Goal: Task Accomplishment & Management: Manage account settings

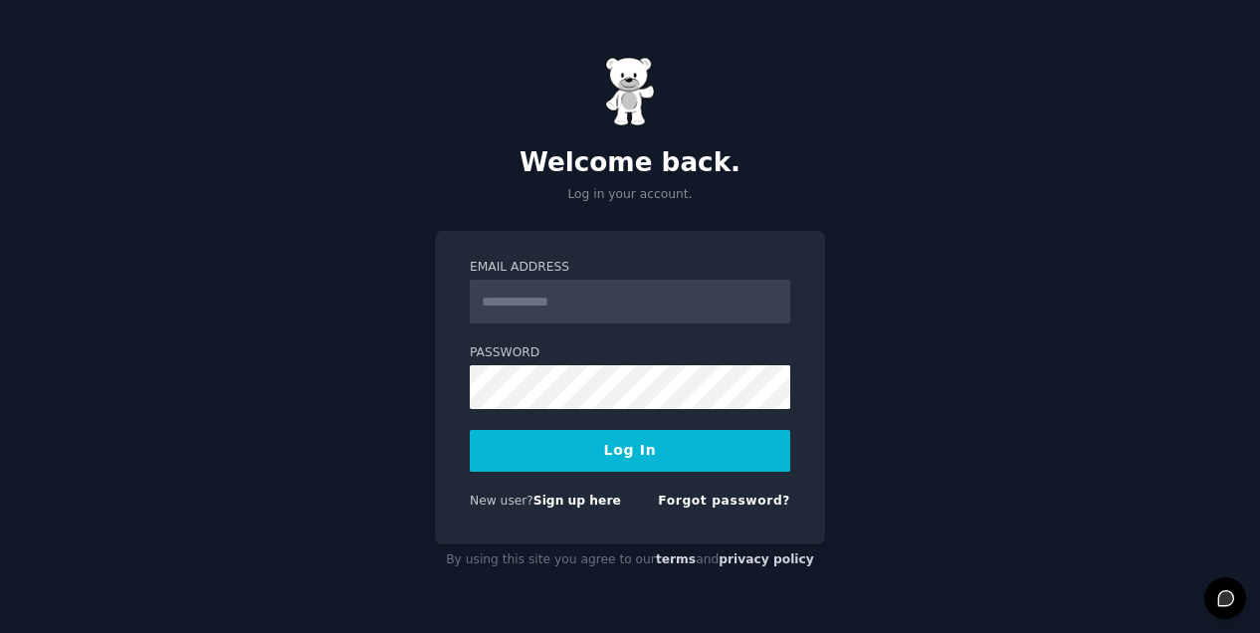
click at [561, 302] on input "Email Address" at bounding box center [630, 302] width 320 height 44
type input "**********"
click at [605, 458] on button "Log In" at bounding box center [630, 451] width 320 height 42
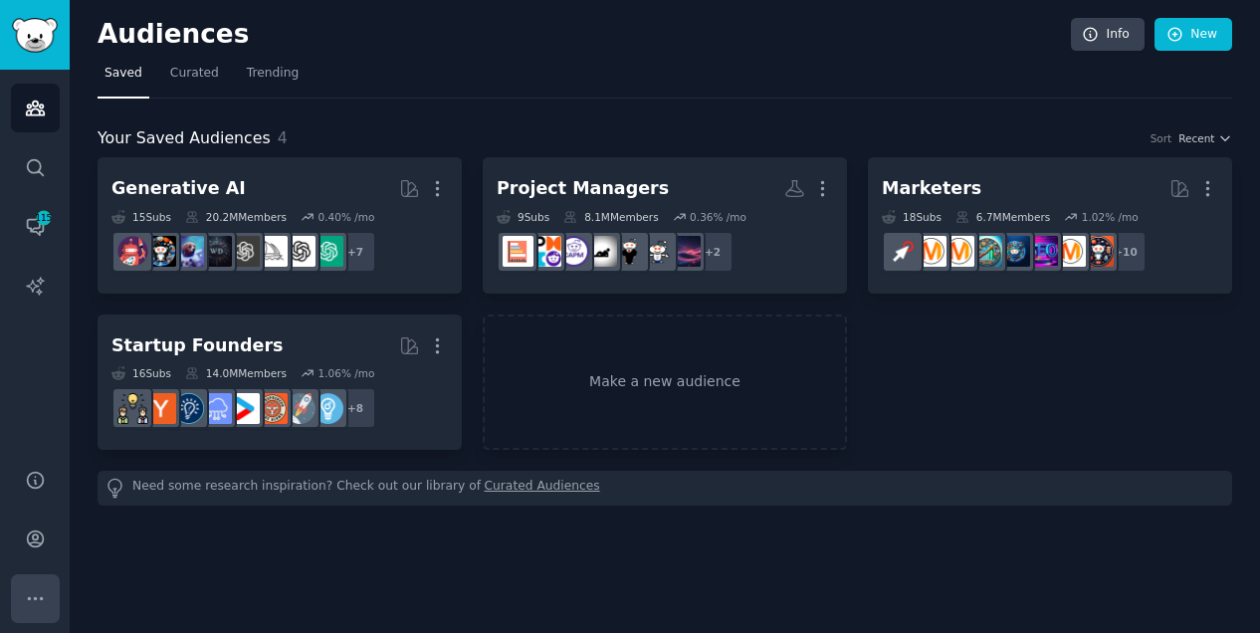
click at [40, 593] on icon "Sidebar" at bounding box center [35, 598] width 21 height 21
click at [39, 544] on icon "Sidebar" at bounding box center [35, 539] width 16 height 16
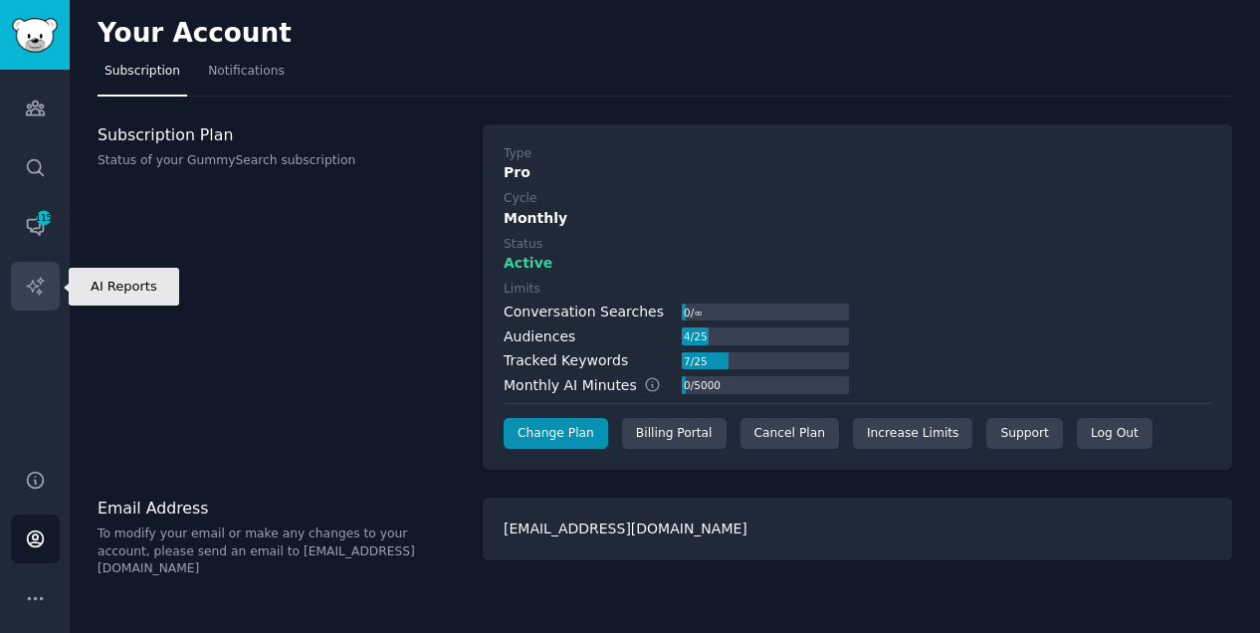
click at [44, 276] on icon "Sidebar" at bounding box center [35, 286] width 21 height 21
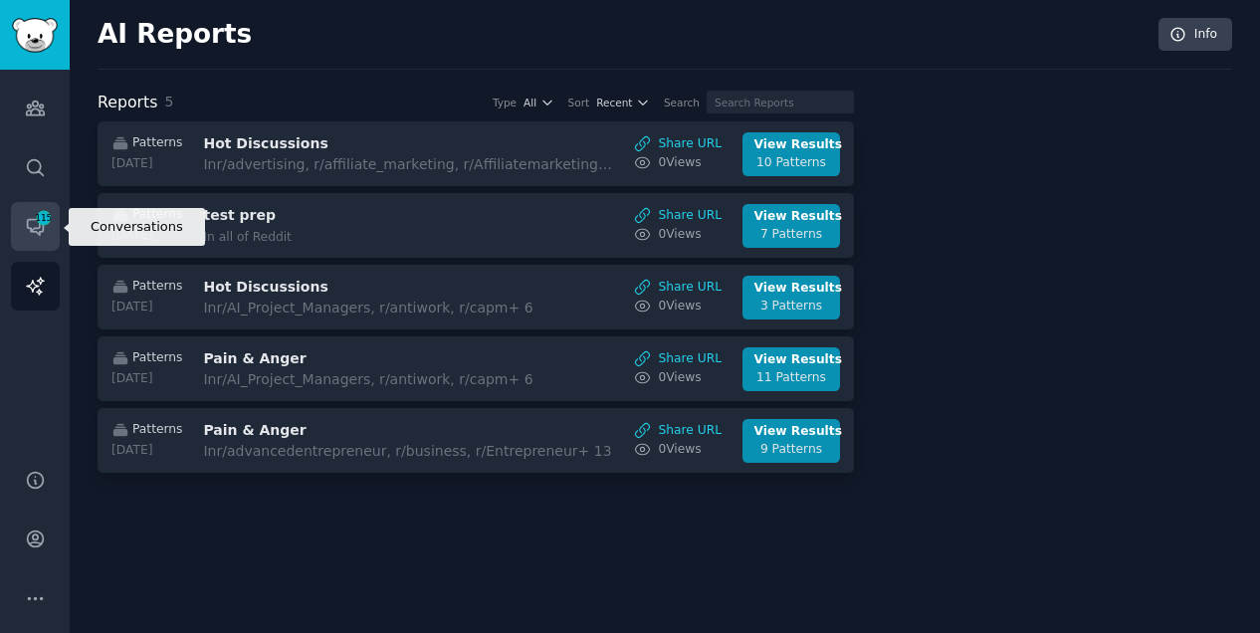
click at [44, 217] on span "115" at bounding box center [44, 218] width 18 height 14
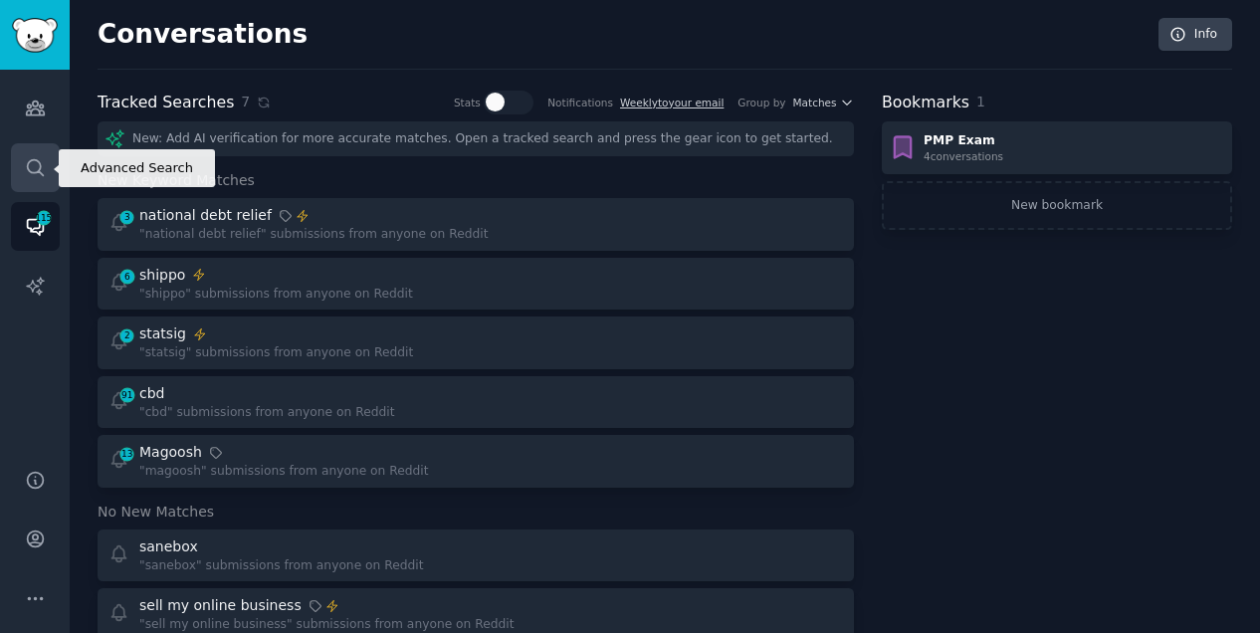
click at [32, 168] on icon "Sidebar" at bounding box center [35, 167] width 21 height 21
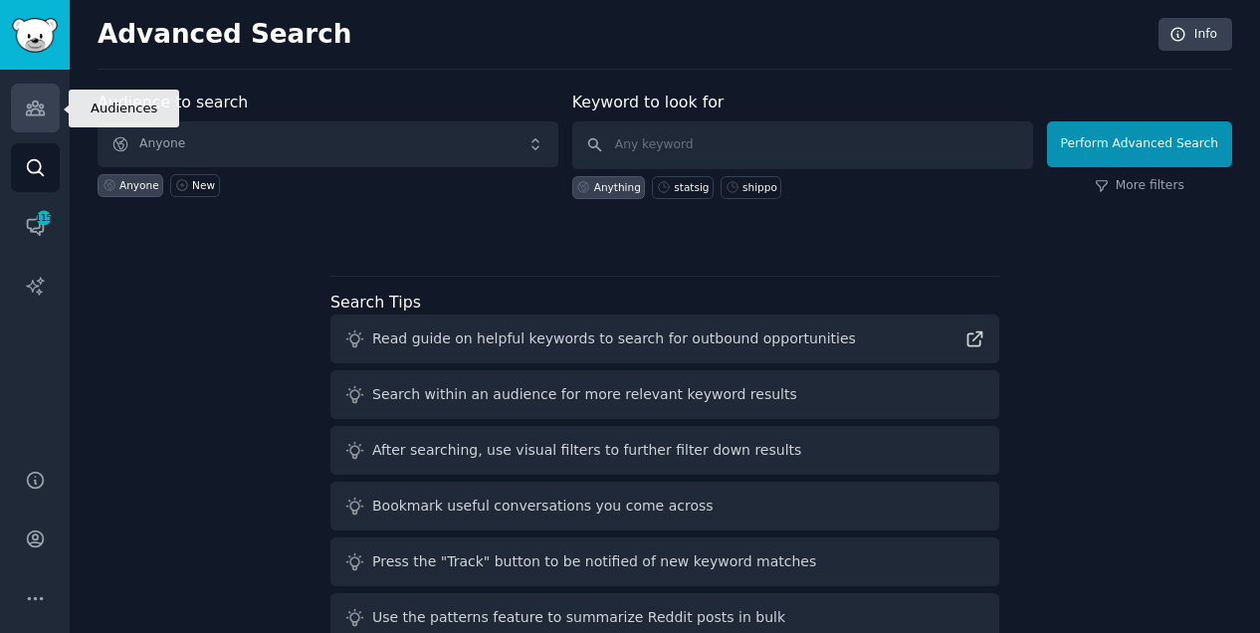
click at [35, 95] on link "Audiences" at bounding box center [35, 108] width 49 height 49
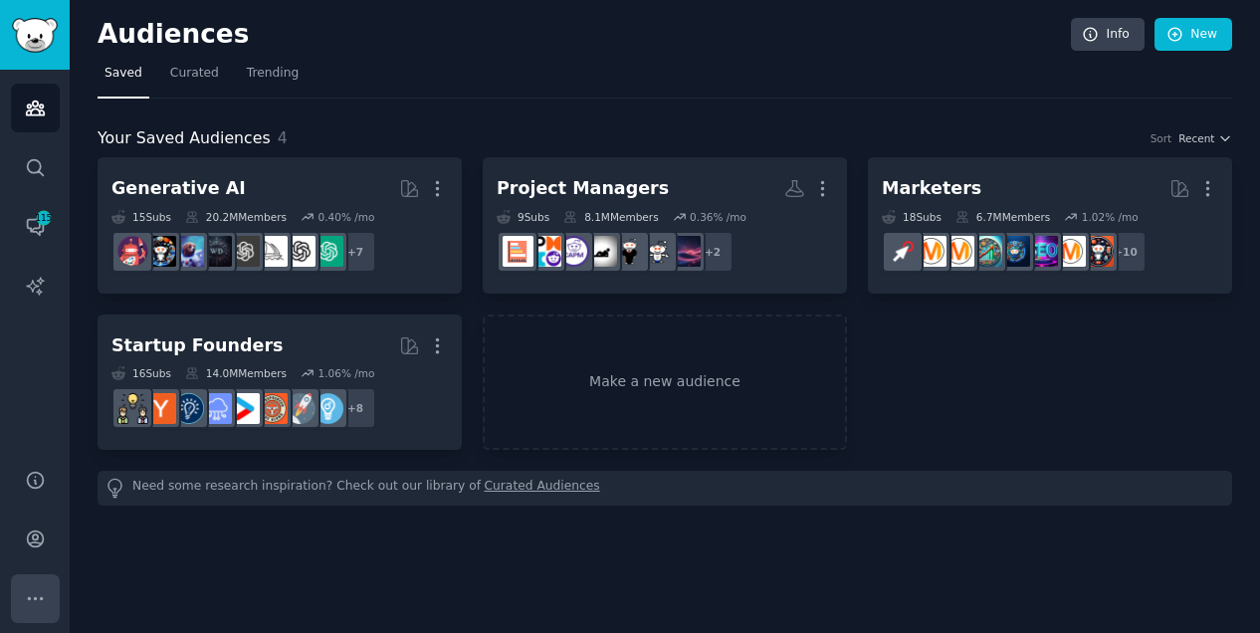
click at [44, 591] on icon "Sidebar" at bounding box center [35, 598] width 21 height 21
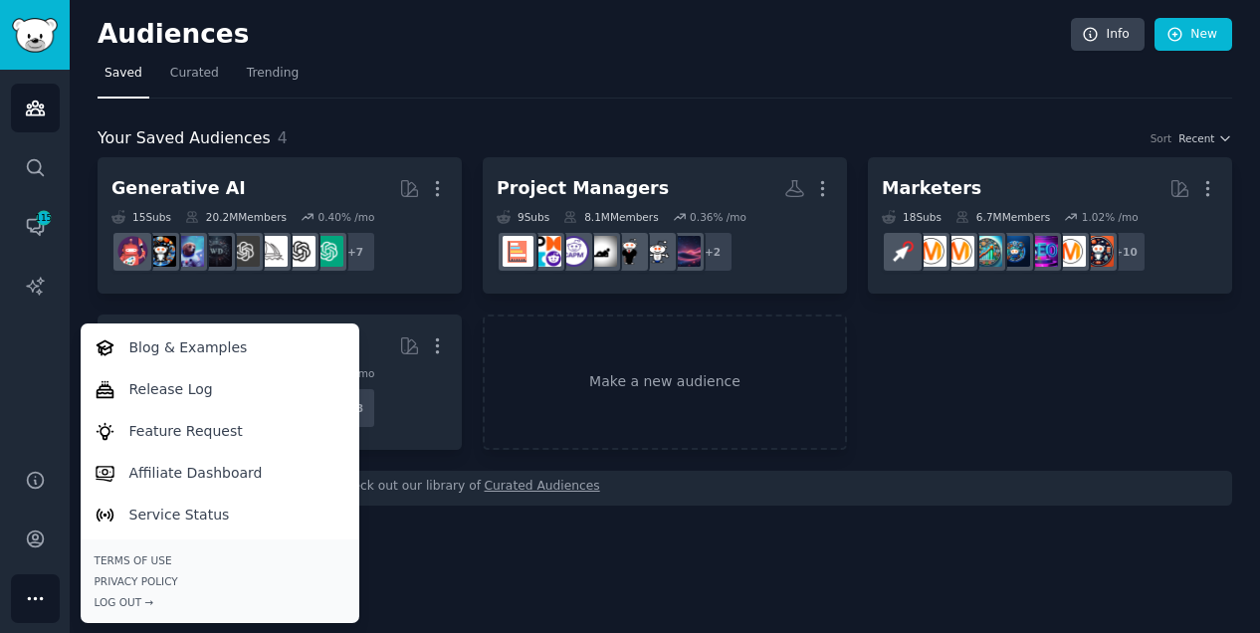
click at [631, 47] on h2 "Audiences" at bounding box center [584, 35] width 973 height 32
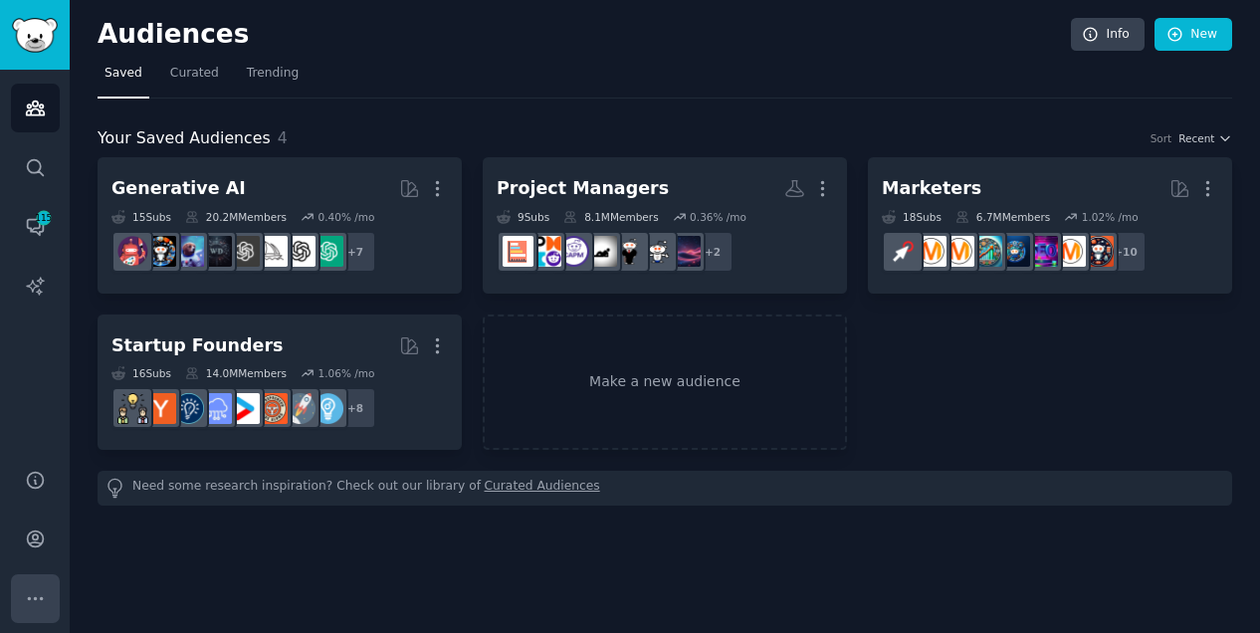
click at [44, 604] on icon "Sidebar" at bounding box center [35, 598] width 21 height 21
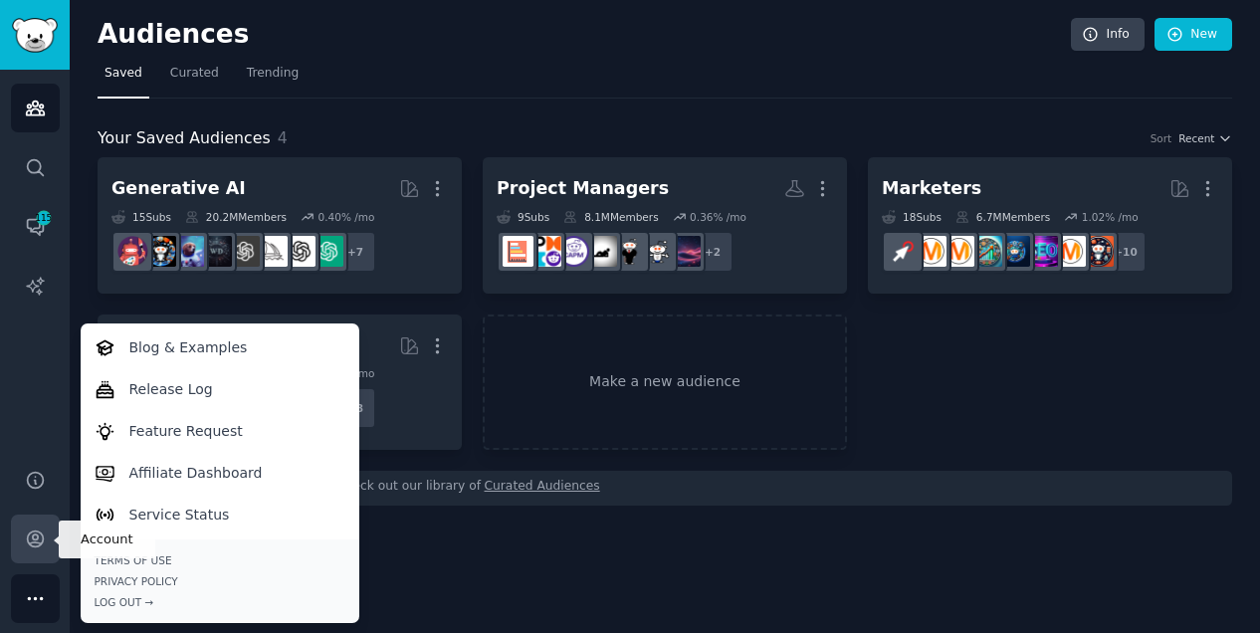
click at [34, 548] on icon "Sidebar" at bounding box center [35, 538] width 21 height 21
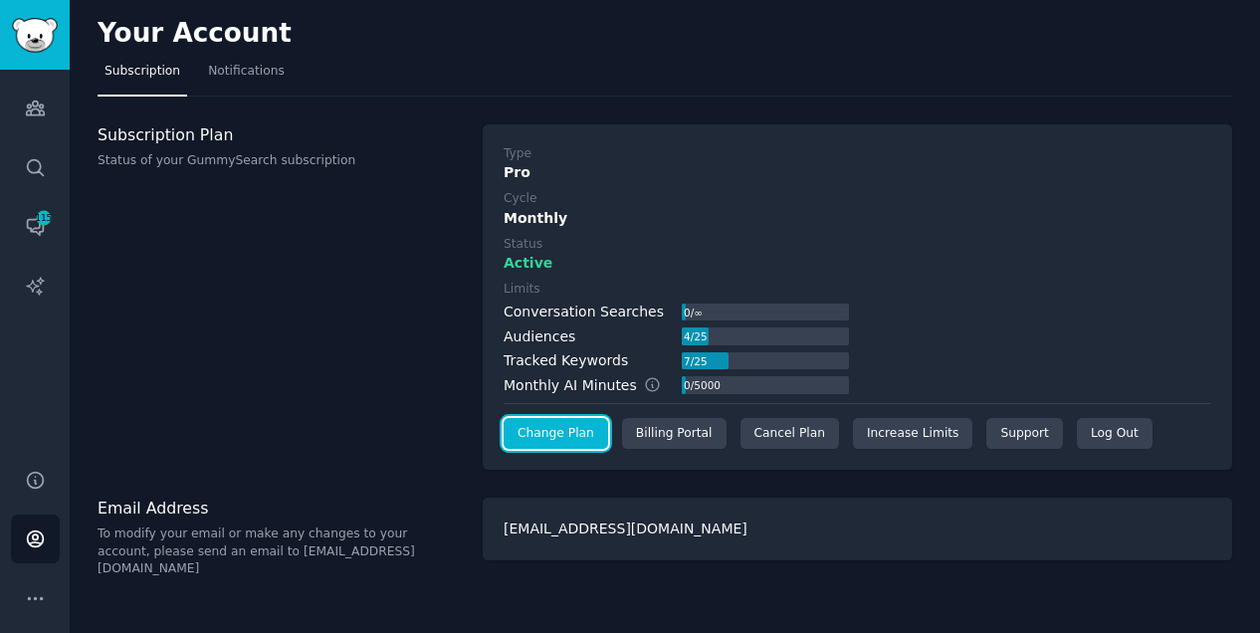
click at [540, 434] on link "Change Plan" at bounding box center [556, 434] width 104 height 32
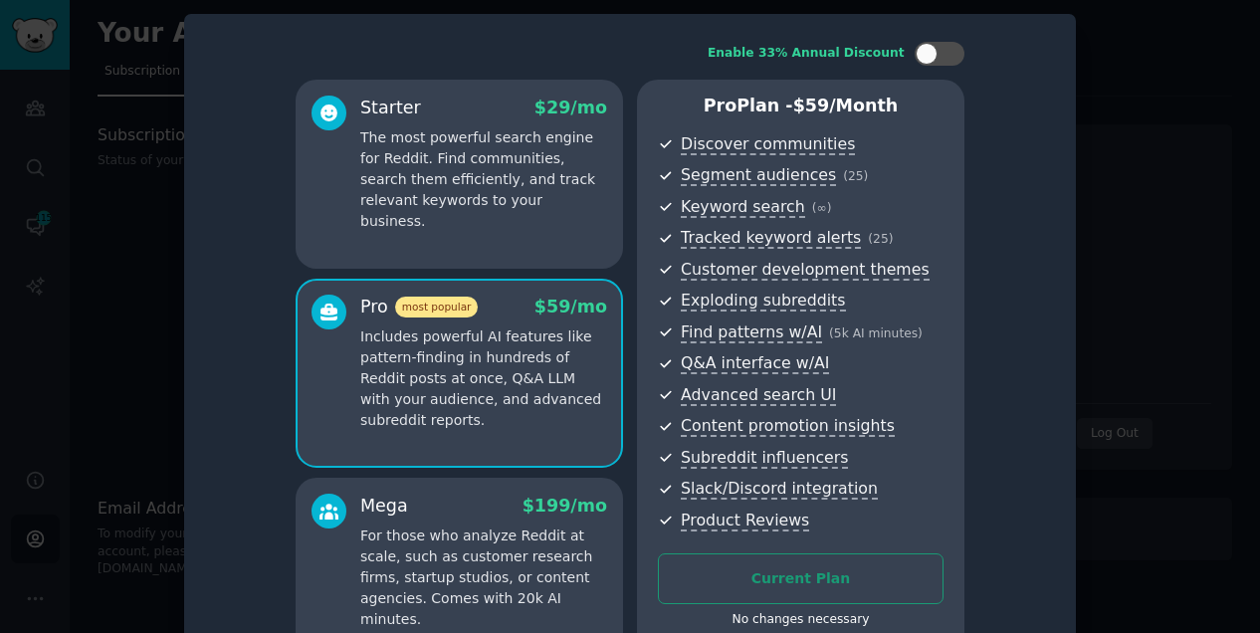
scroll to position [75, 0]
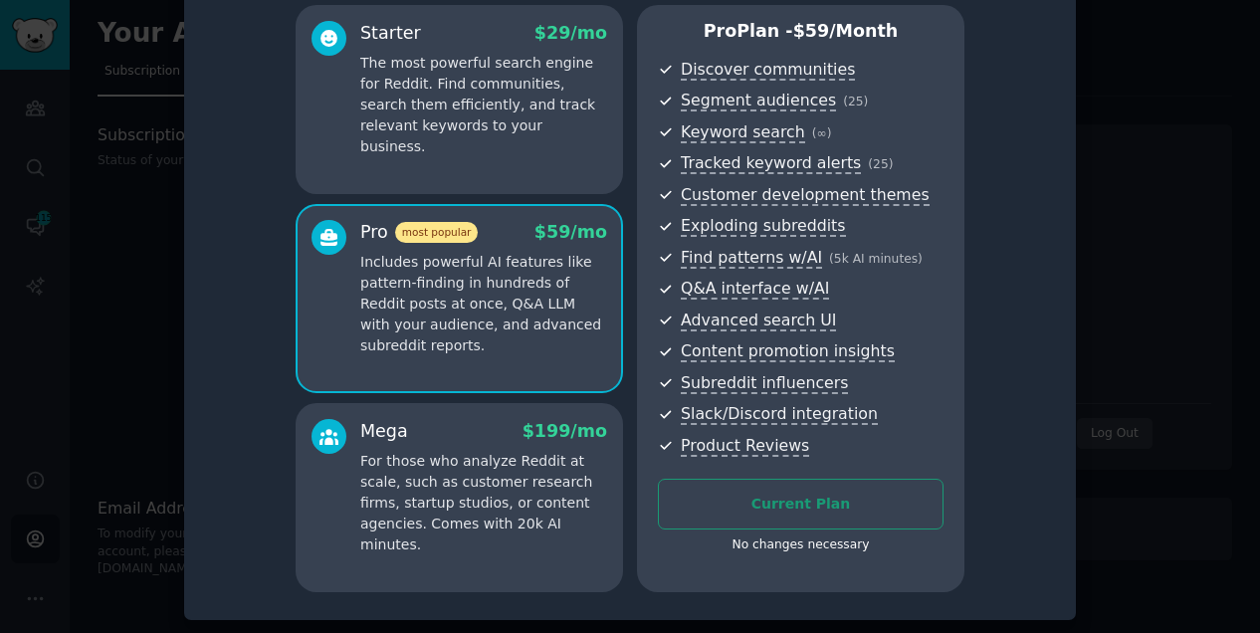
click at [485, 490] on p "For those who analyze Reddit at scale, such as customer research firms, startup…" at bounding box center [483, 503] width 247 height 104
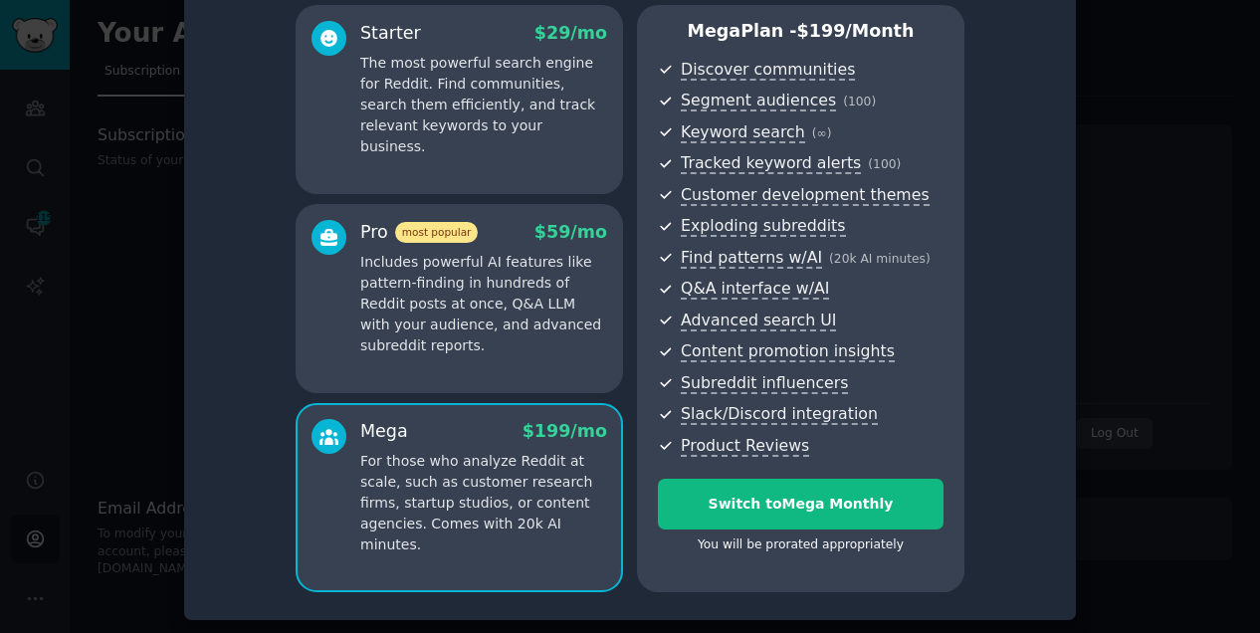
click at [496, 321] on p "Includes powerful AI features like pattern-finding in hundreds of Reddit posts …" at bounding box center [483, 304] width 247 height 104
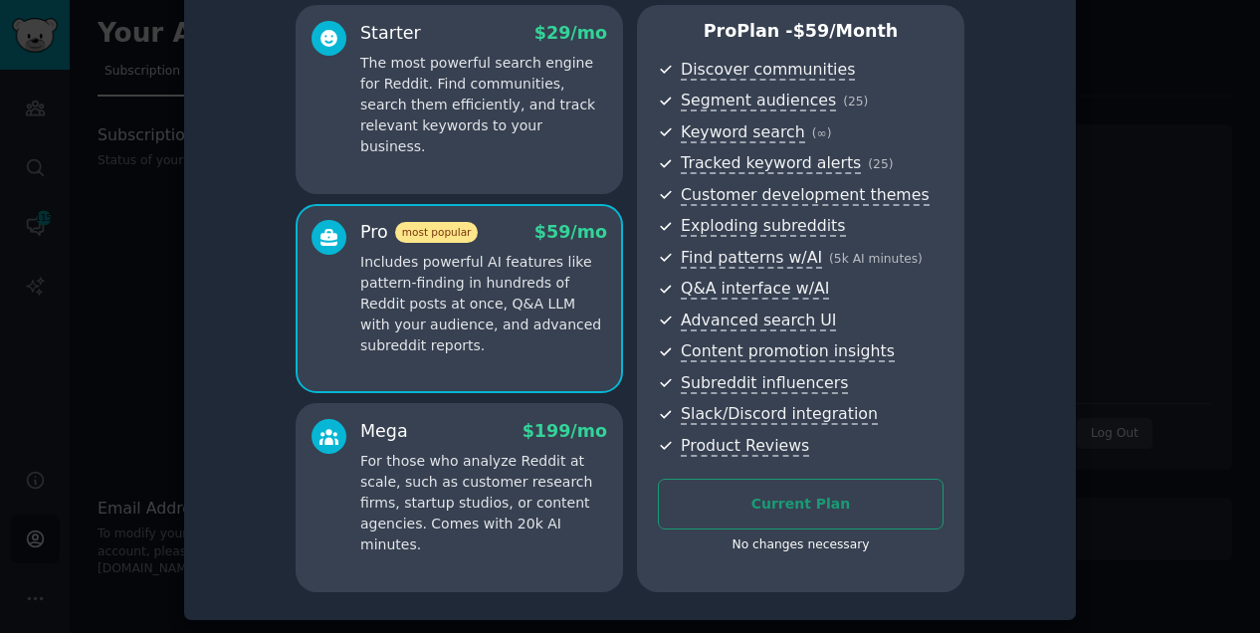
click at [470, 489] on p "For those who analyze Reddit at scale, such as customer research firms, startup…" at bounding box center [483, 503] width 247 height 104
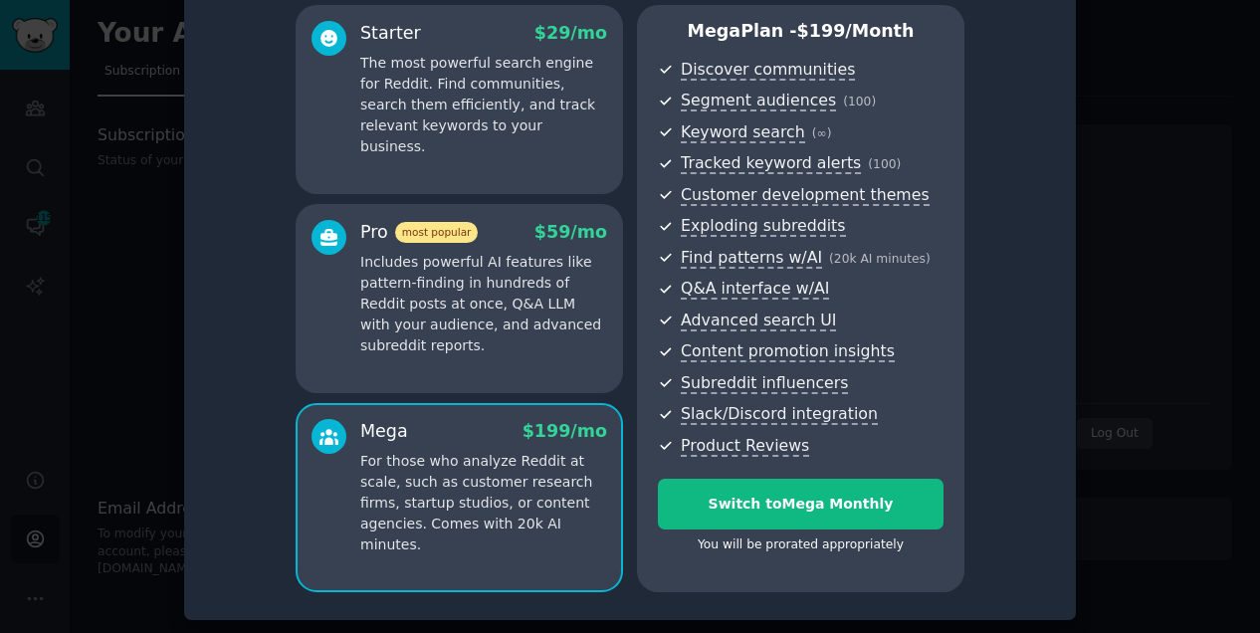
click at [311, 236] on span at bounding box center [328, 237] width 35 height 35
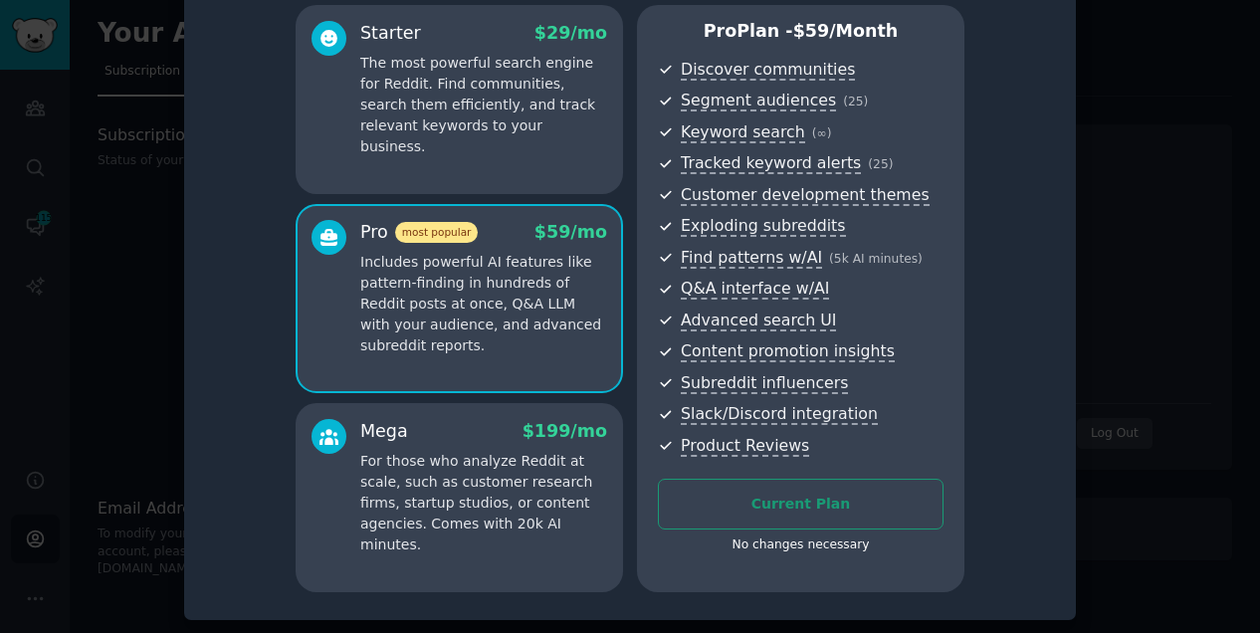
click at [419, 455] on p "For those who analyze Reddit at scale, such as customer research firms, startup…" at bounding box center [483, 503] width 247 height 104
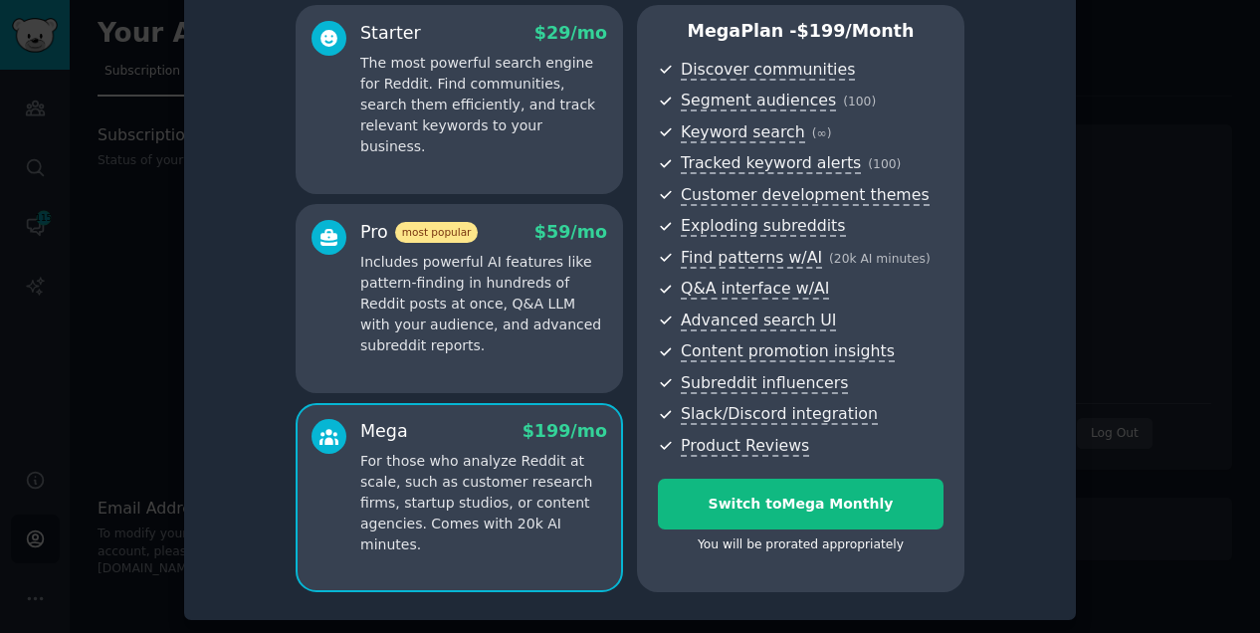
click at [165, 401] on div at bounding box center [630, 316] width 1260 height 633
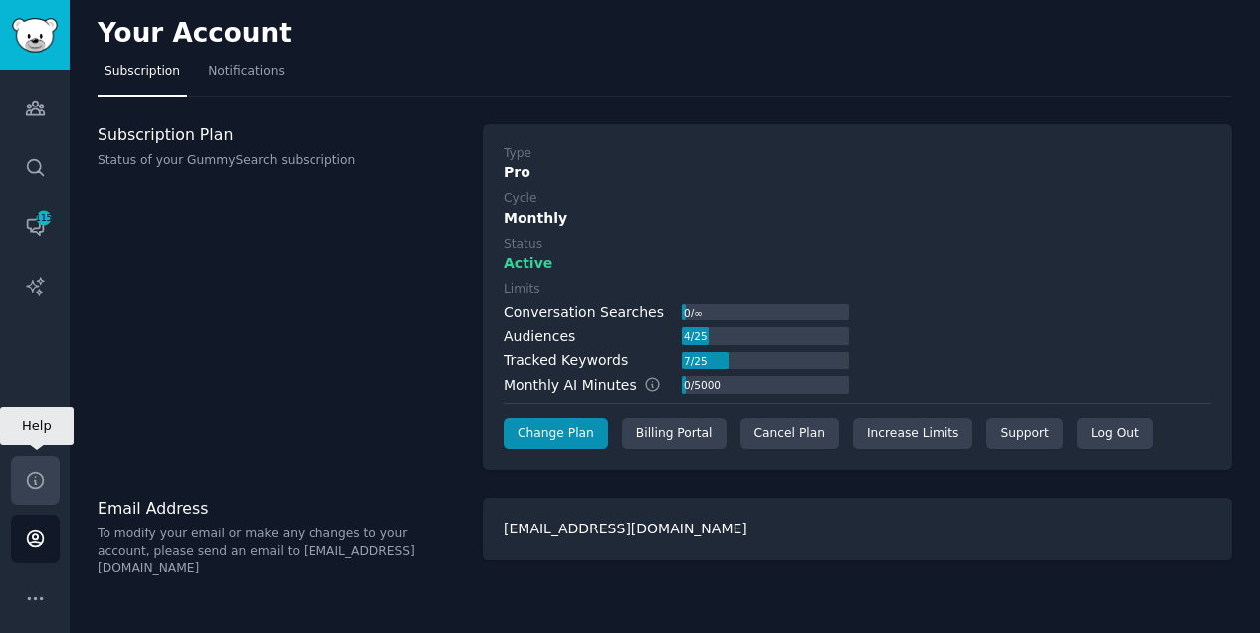
click at [26, 477] on icon "Sidebar" at bounding box center [35, 480] width 21 height 21
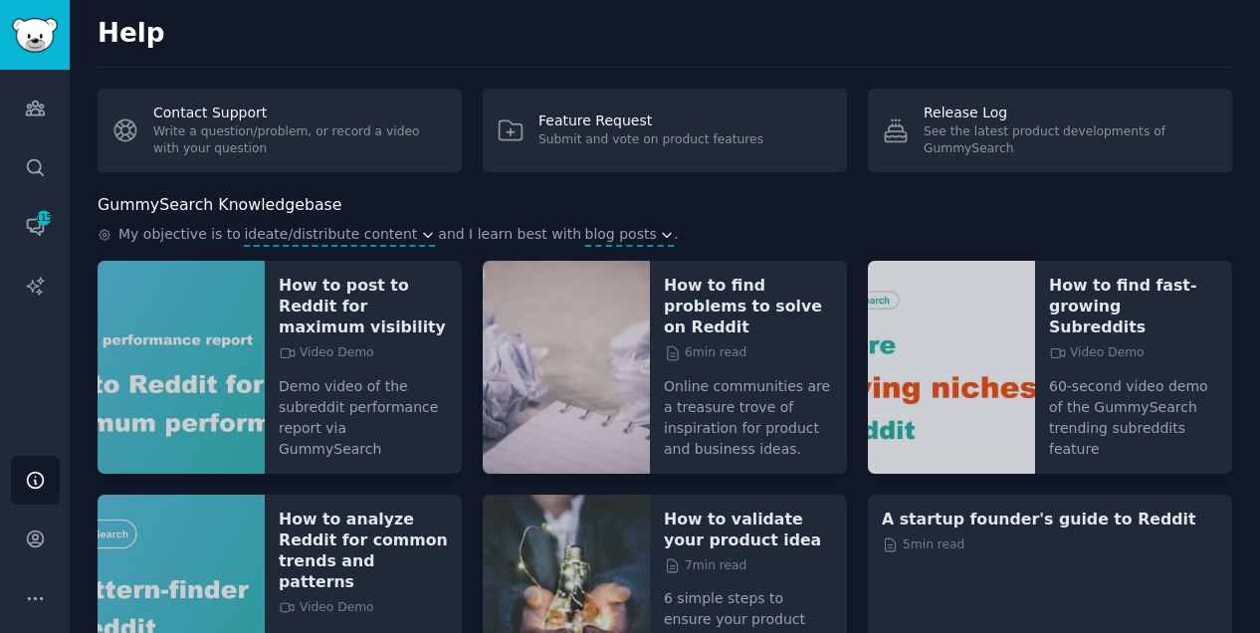
click at [322, 37] on h2 "Help" at bounding box center [665, 34] width 1134 height 32
click at [39, 597] on icon "Sidebar" at bounding box center [35, 598] width 21 height 21
click at [40, 539] on icon "Sidebar" at bounding box center [35, 538] width 21 height 21
